Goal: Information Seeking & Learning: Learn about a topic

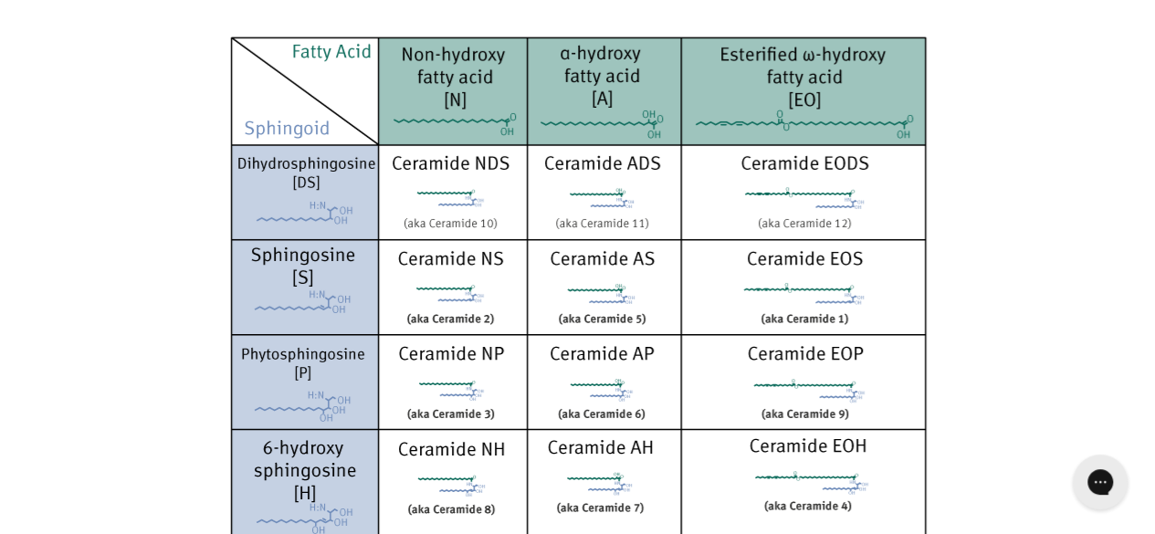
scroll to position [2981, 0]
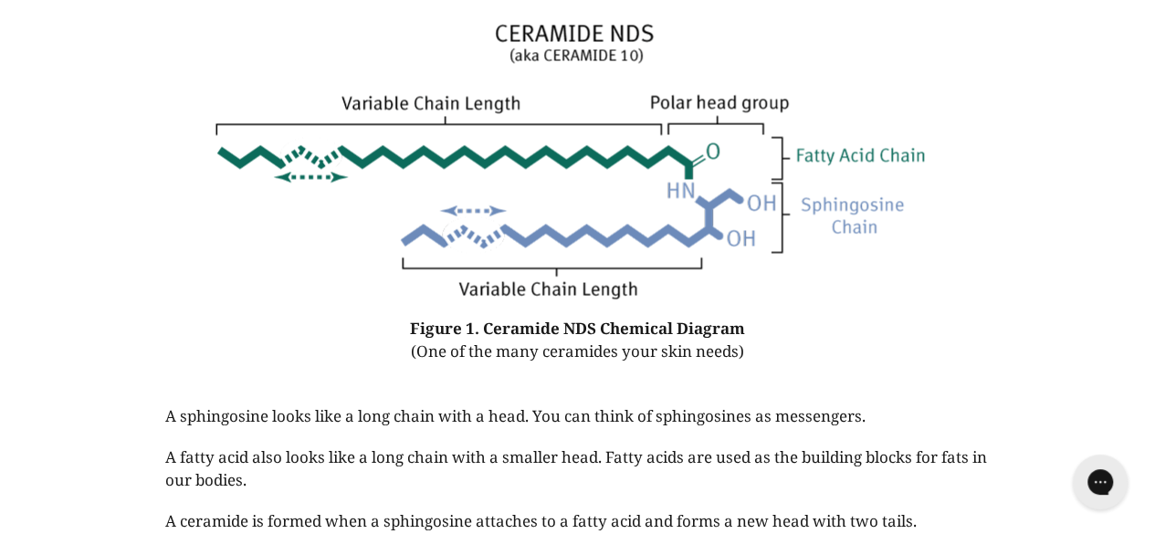
scroll to position [1451, 0]
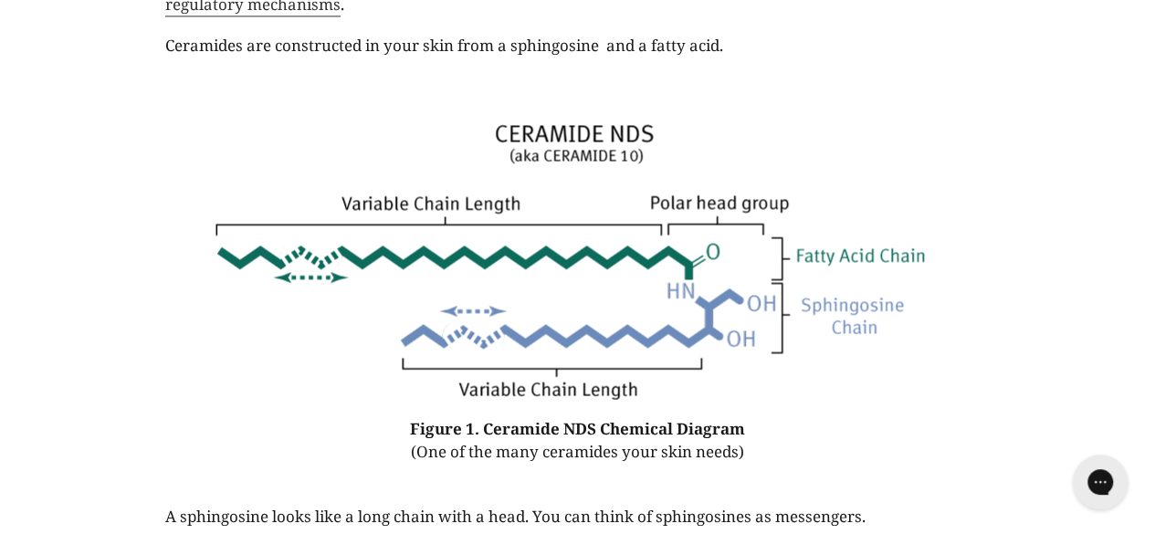
scroll to position [1327, 0]
